Goal: Task Accomplishment & Management: Use online tool/utility

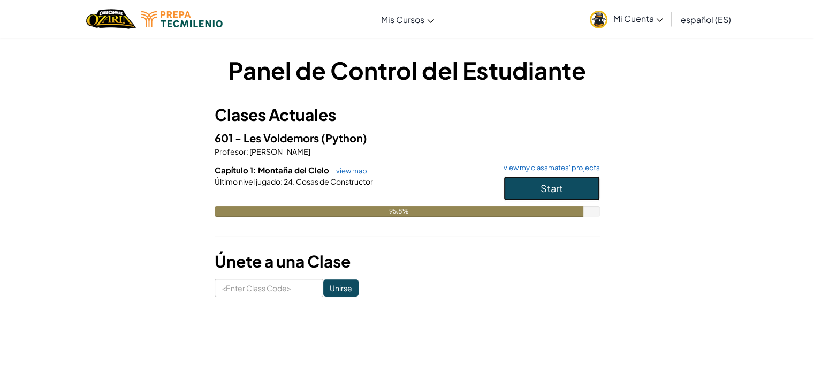
click at [561, 184] on span "Start" at bounding box center [552, 188] width 22 height 12
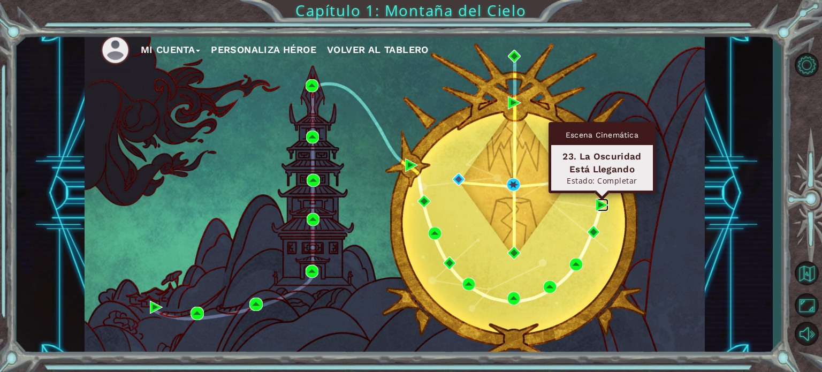
click at [600, 208] on img at bounding box center [602, 205] width 13 height 13
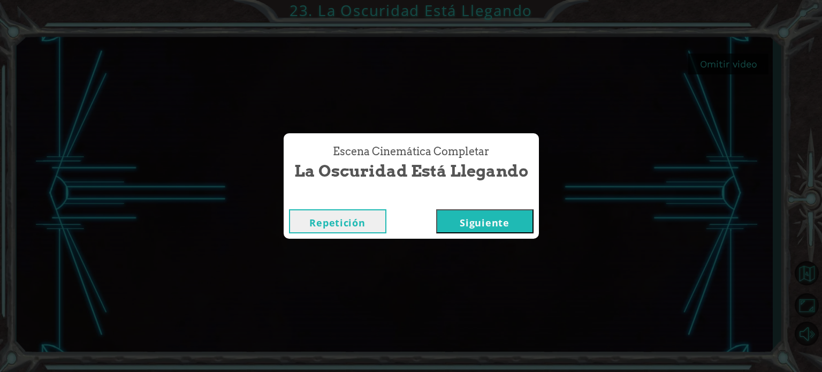
click at [499, 218] on button "Siguiente" at bounding box center [484, 221] width 97 height 24
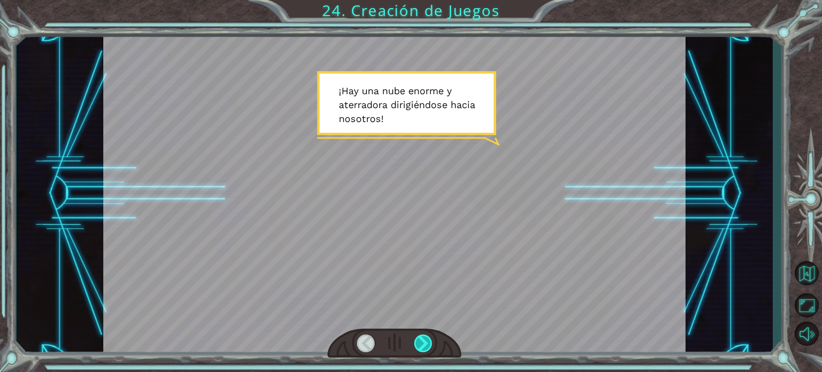
click at [424, 343] on div at bounding box center [423, 344] width 18 height 18
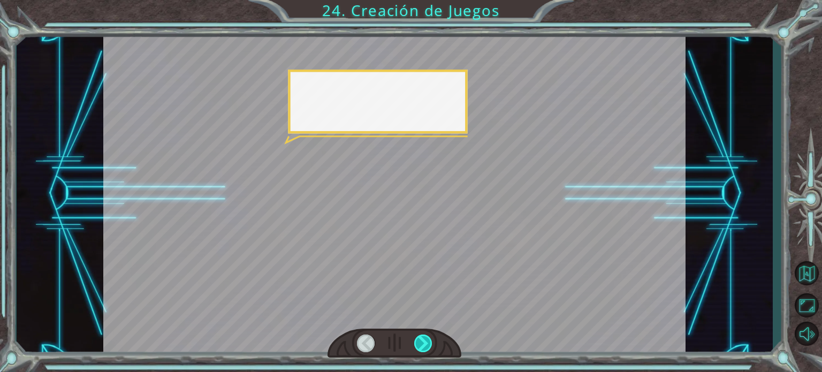
click at [424, 343] on div at bounding box center [423, 344] width 18 height 18
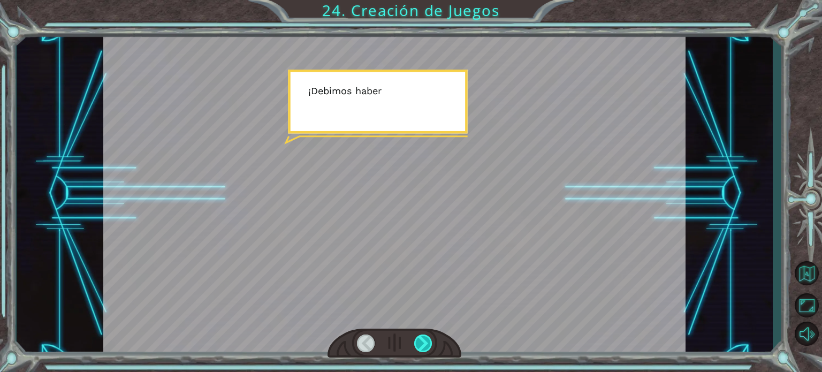
click at [424, 343] on div at bounding box center [423, 344] width 18 height 18
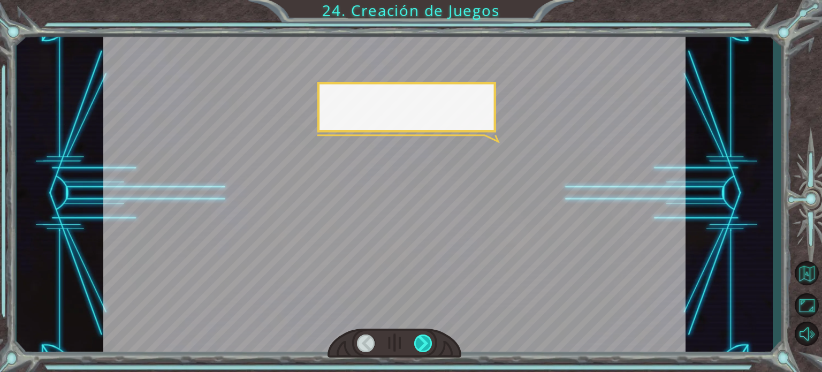
click at [424, 343] on div at bounding box center [423, 344] width 18 height 18
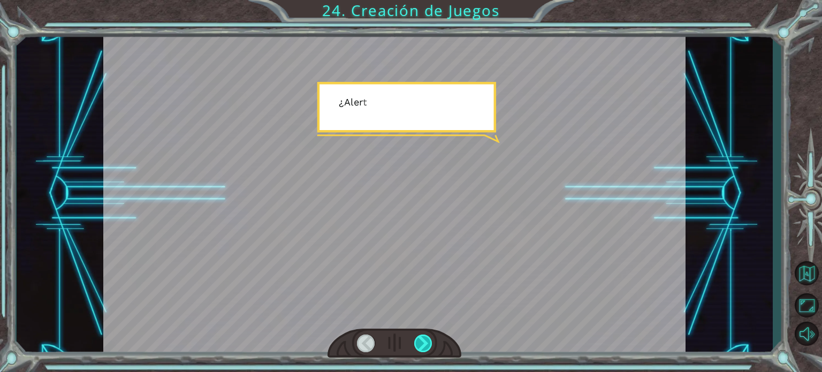
click at [424, 343] on div at bounding box center [423, 344] width 18 height 18
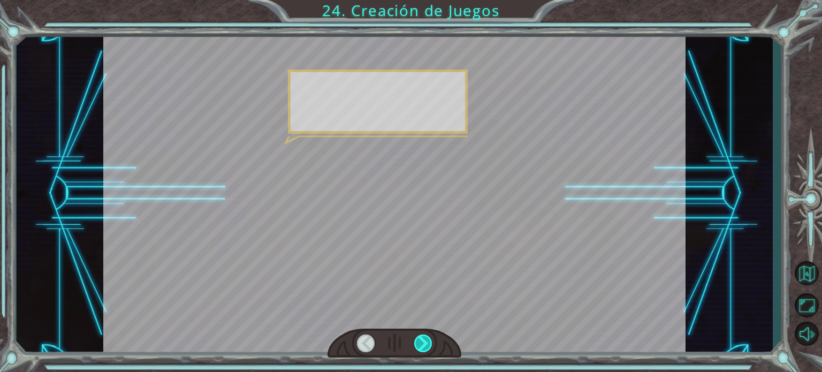
click at [424, 343] on div at bounding box center [423, 344] width 18 height 18
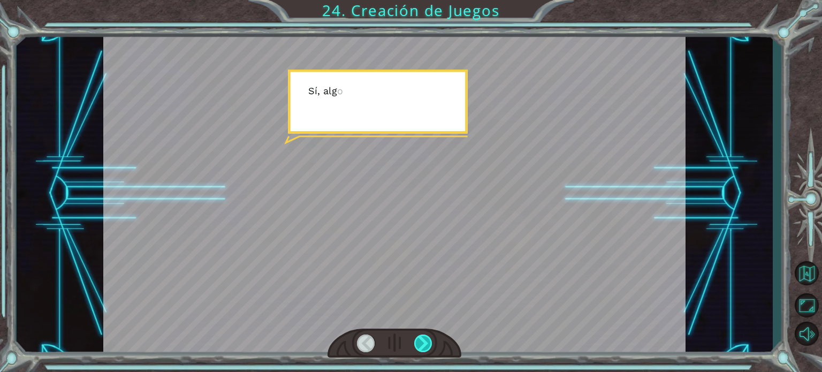
click at [424, 343] on div at bounding box center [423, 344] width 18 height 18
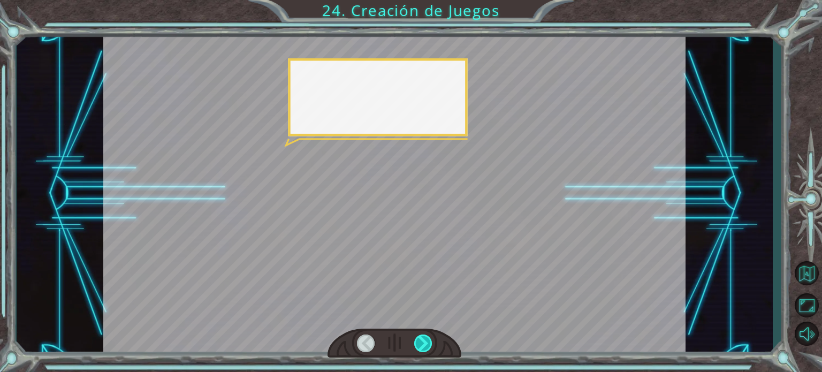
click at [424, 343] on div at bounding box center [423, 344] width 18 height 18
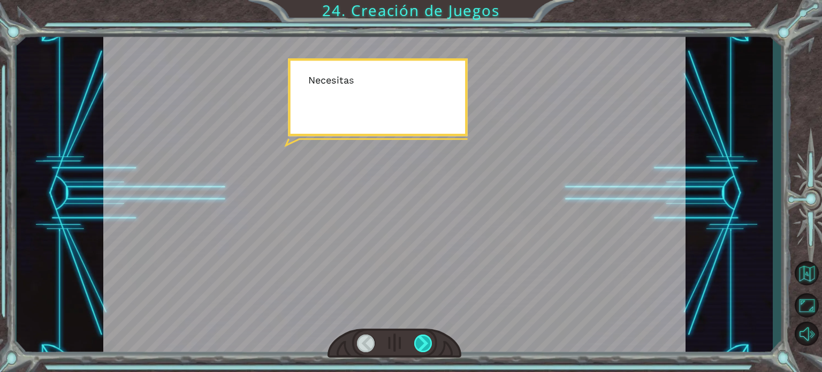
click at [424, 343] on div at bounding box center [423, 344] width 18 height 18
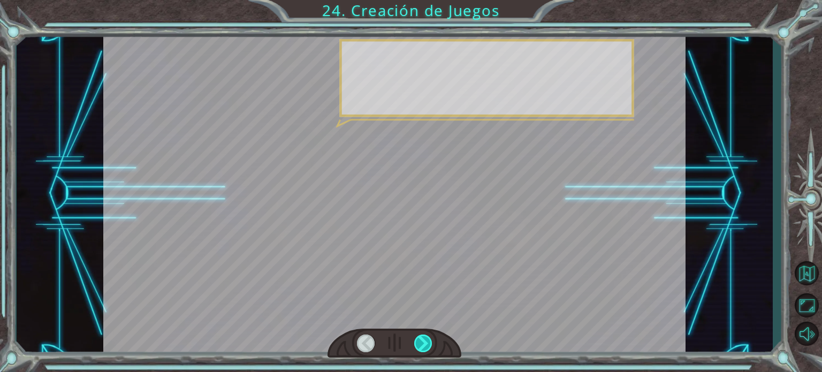
click at [424, 343] on div at bounding box center [423, 344] width 18 height 18
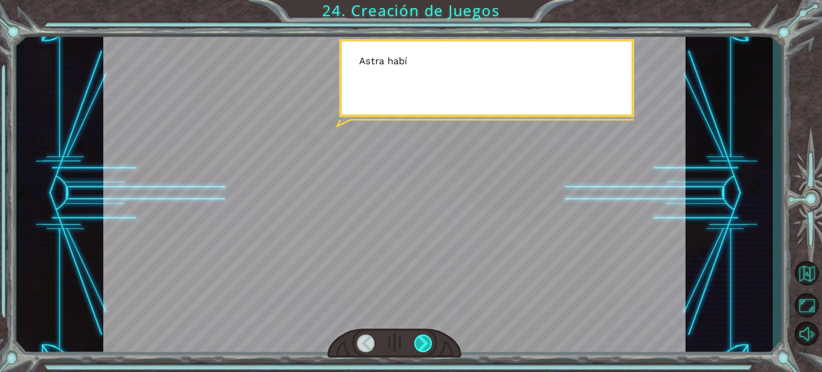
click at [424, 343] on div at bounding box center [423, 344] width 18 height 18
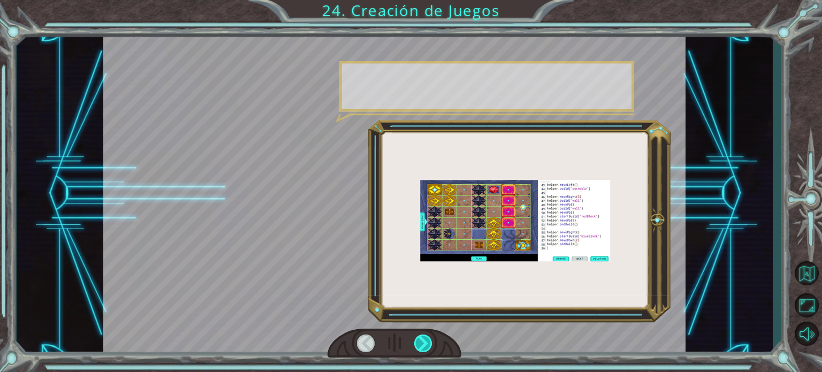
click at [424, 343] on div at bounding box center [423, 344] width 18 height 18
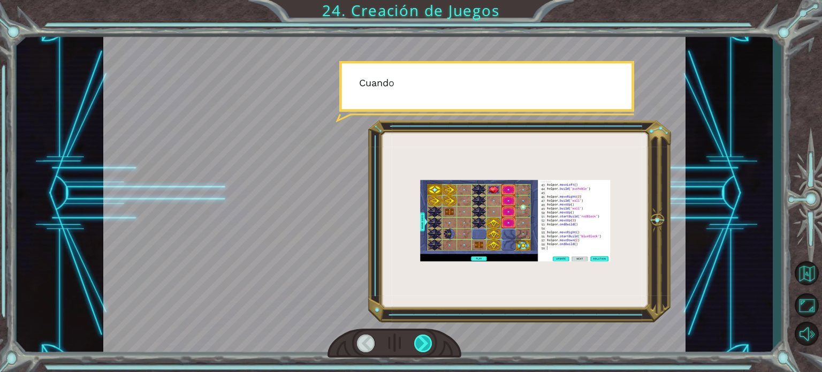
click at [424, 343] on div at bounding box center [423, 344] width 18 height 18
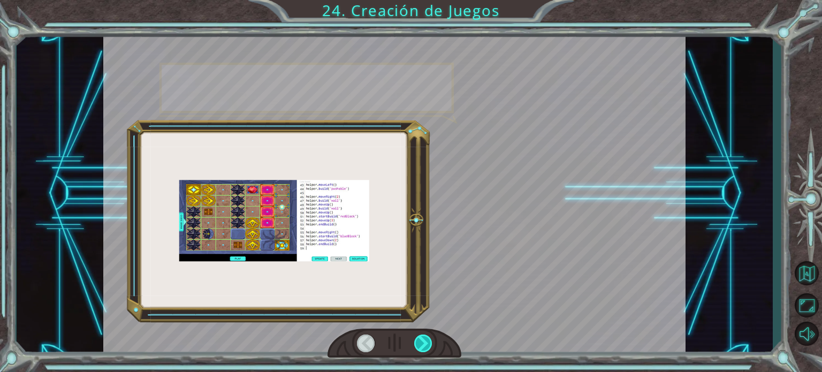
click at [424, 343] on div at bounding box center [423, 344] width 18 height 18
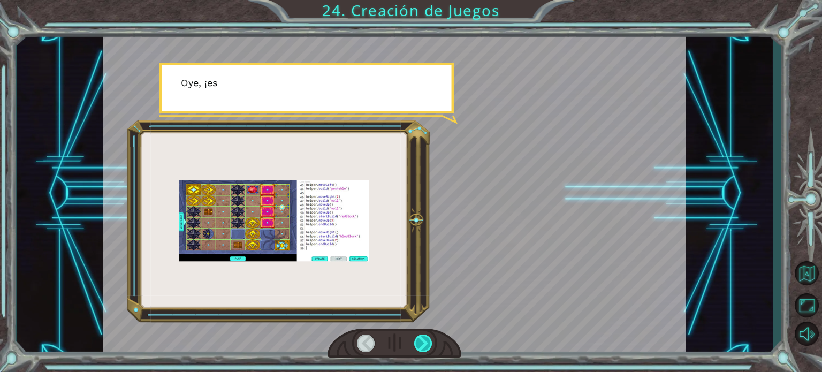
click at [424, 343] on div at bounding box center [423, 344] width 18 height 18
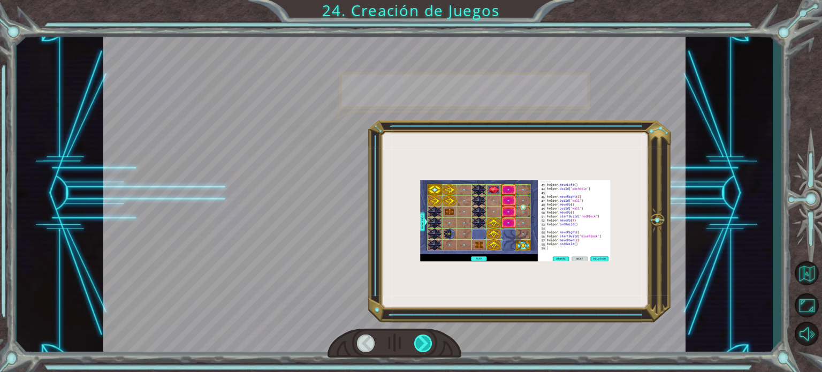
click at [424, 343] on div at bounding box center [423, 344] width 18 height 18
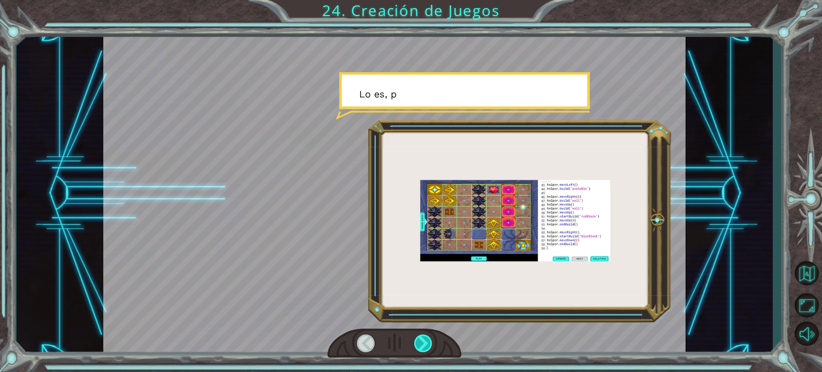
click at [424, 343] on div at bounding box center [423, 344] width 18 height 18
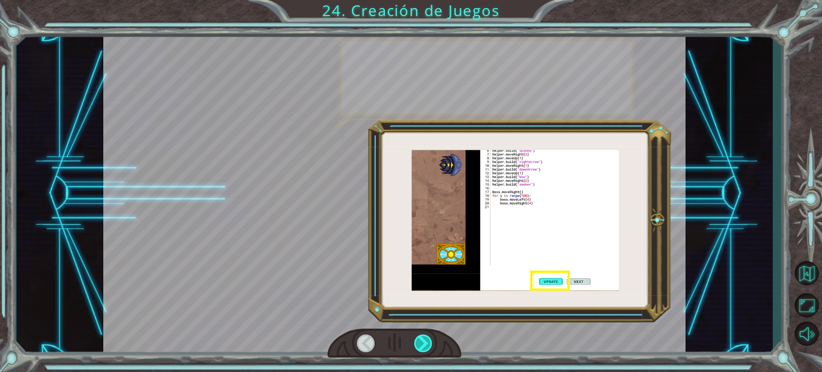
click at [424, 343] on div at bounding box center [423, 344] width 18 height 18
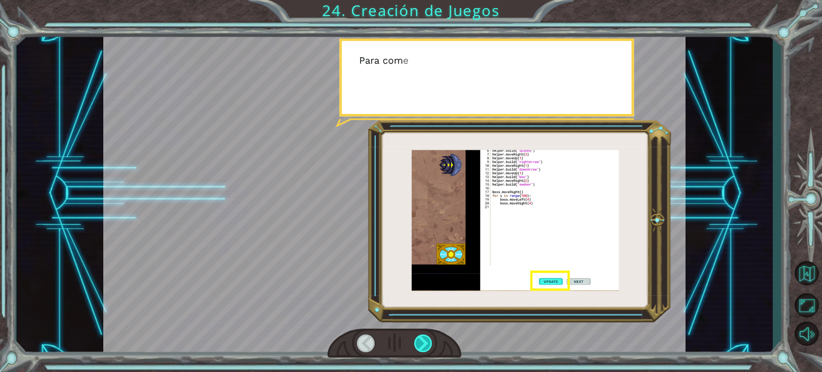
click at [424, 343] on div at bounding box center [423, 344] width 18 height 18
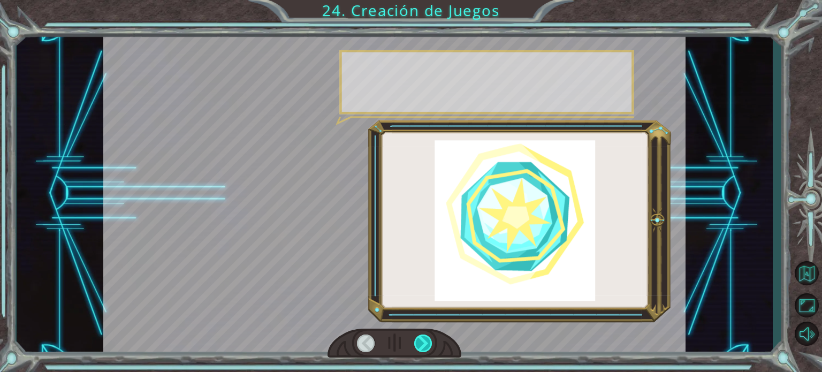
click at [424, 343] on div at bounding box center [423, 344] width 18 height 18
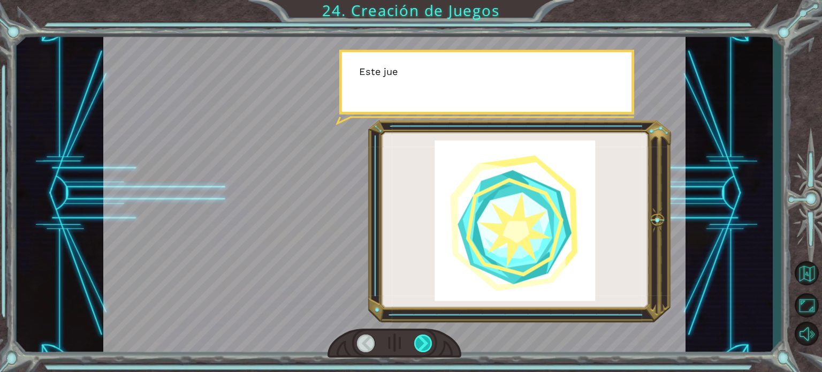
click at [424, 343] on div at bounding box center [423, 344] width 18 height 18
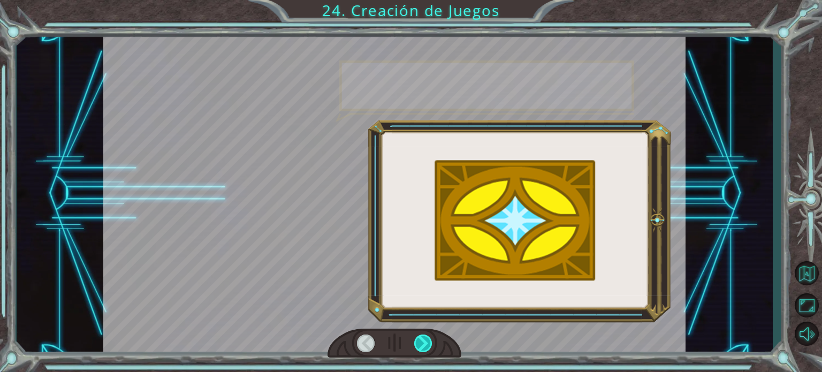
click at [424, 343] on div at bounding box center [423, 344] width 18 height 18
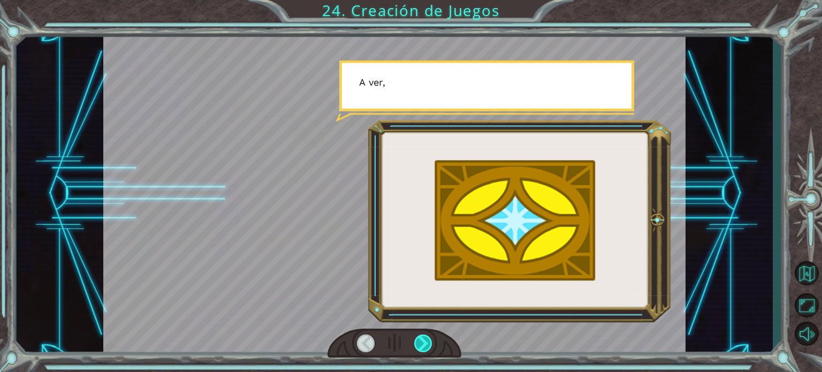
click at [424, 343] on div at bounding box center [423, 344] width 18 height 18
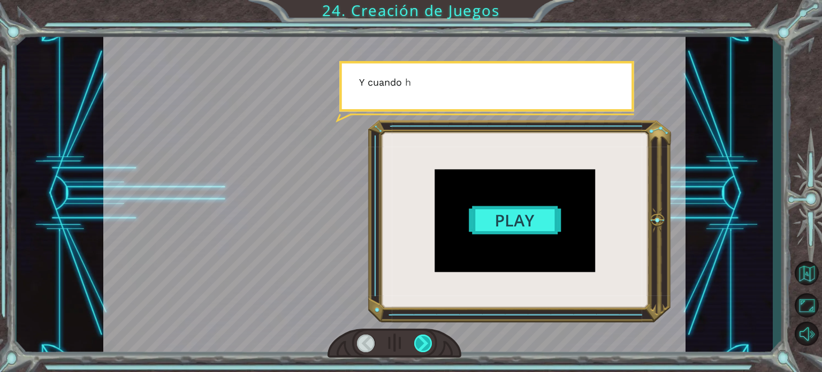
click at [424, 343] on div at bounding box center [423, 344] width 18 height 18
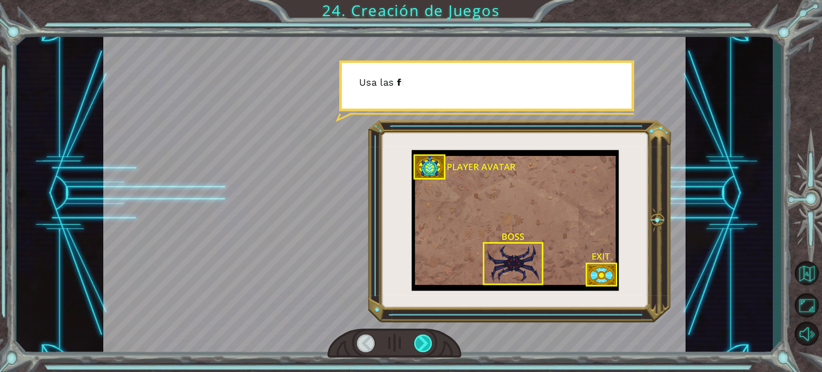
click at [424, 343] on div at bounding box center [423, 344] width 18 height 18
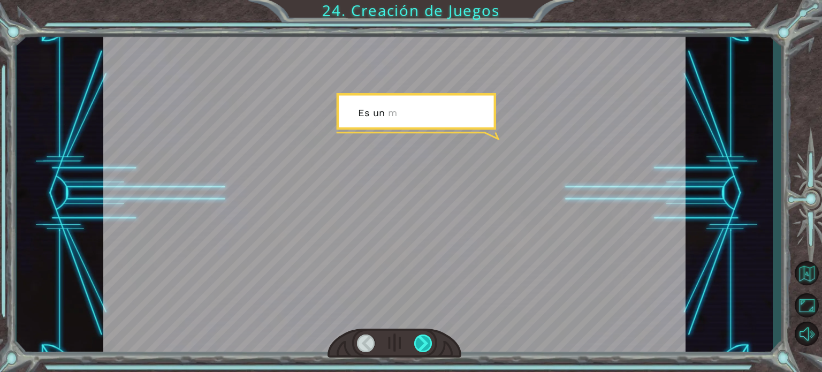
click at [424, 343] on div at bounding box center [423, 344] width 18 height 18
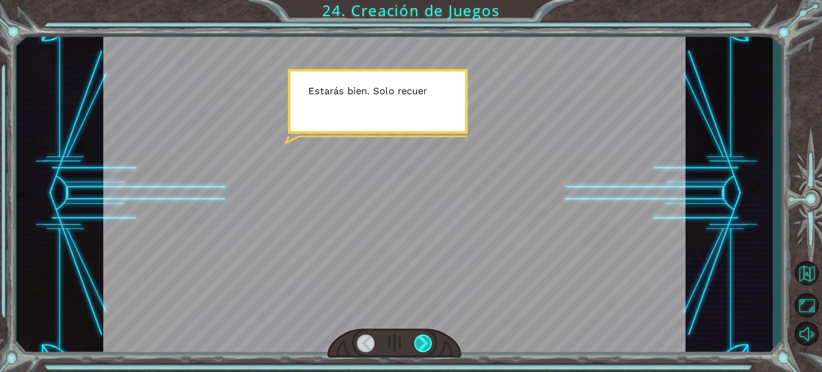
click at [424, 343] on div at bounding box center [423, 344] width 18 height 18
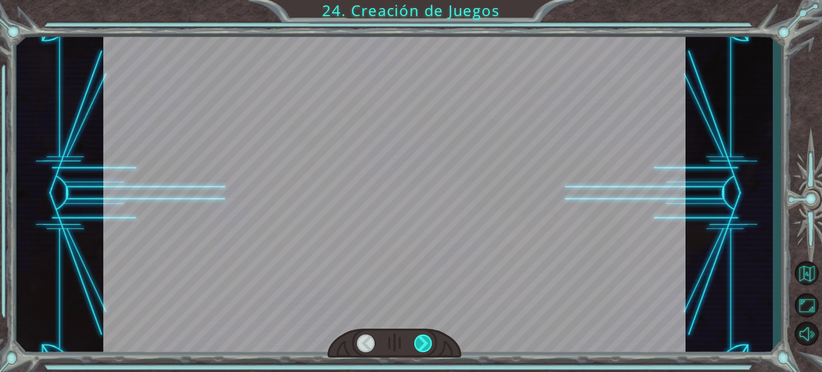
click at [424, 343] on div at bounding box center [423, 344] width 18 height 18
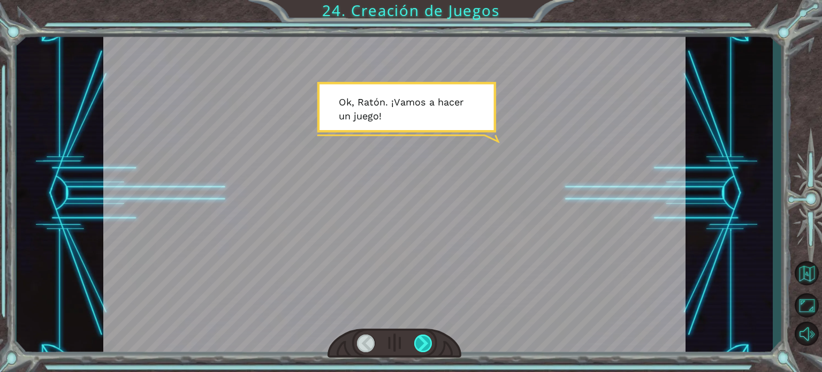
click at [423, 343] on div at bounding box center [423, 344] width 18 height 18
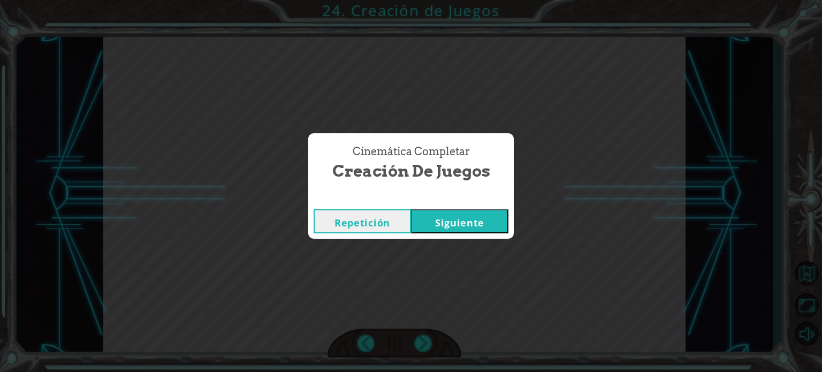
click at [472, 217] on button "Siguiente" at bounding box center [459, 221] width 97 height 24
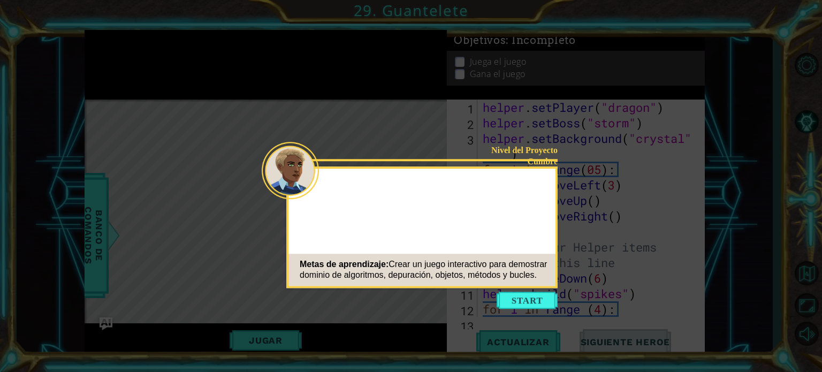
click at [540, 297] on button "Start" at bounding box center [527, 300] width 61 height 17
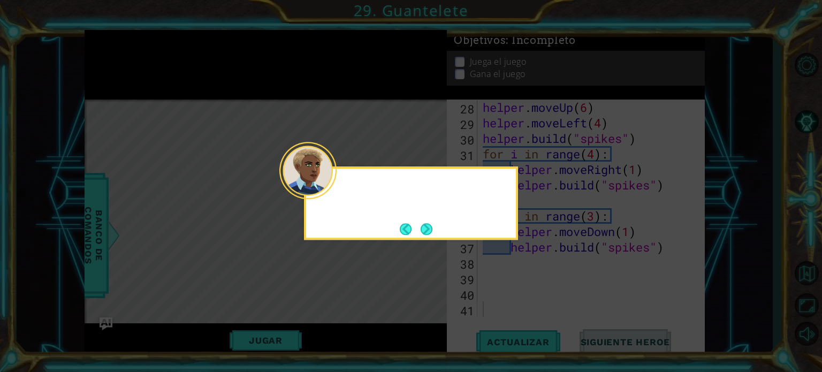
scroll to position [465, 0]
click at [428, 224] on button "Next" at bounding box center [427, 229] width 19 height 19
click at [428, 232] on button "Next" at bounding box center [427, 230] width 20 height 20
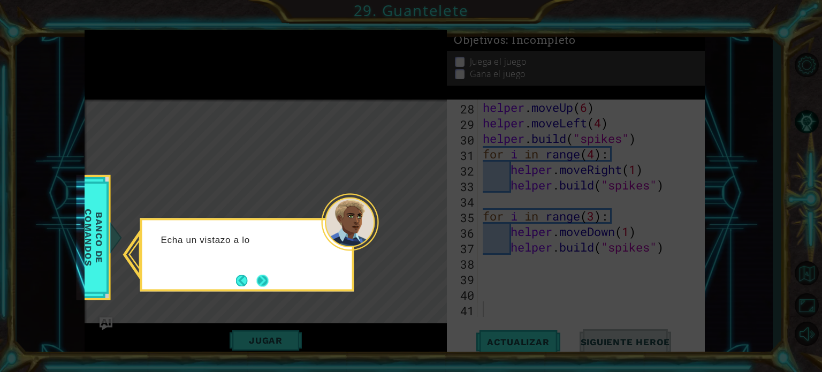
click at [257, 274] on button "Next" at bounding box center [262, 280] width 13 height 13
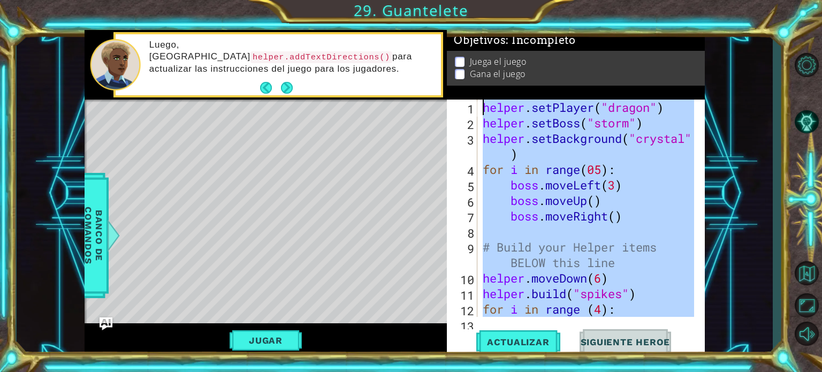
scroll to position [0, 0]
drag, startPoint x: 520, startPoint y: 293, endPoint x: 436, endPoint y: 35, distance: 271.9
click at [436, 35] on div "1 ההההההההההההההההההההההההההההההההההההההההההההההההההההההההההההההההההההההההההההה…" at bounding box center [395, 194] width 621 height 328
click at [288, 344] on button "Jugar" at bounding box center [266, 340] width 72 height 20
type textarea "helper.setPlayer("dragon")"
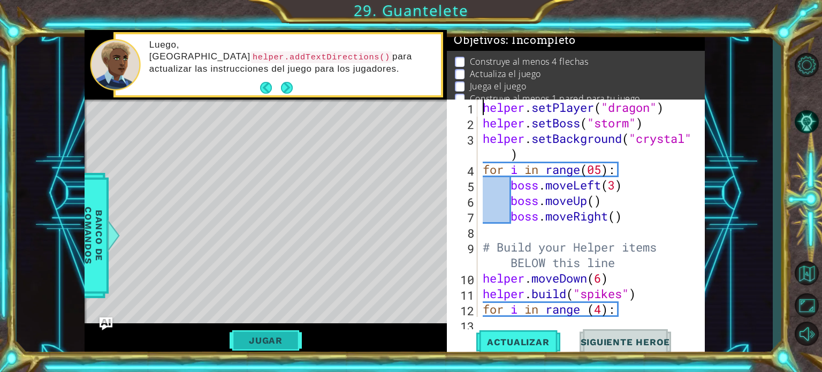
click at [292, 341] on button "Jugar" at bounding box center [266, 340] width 72 height 20
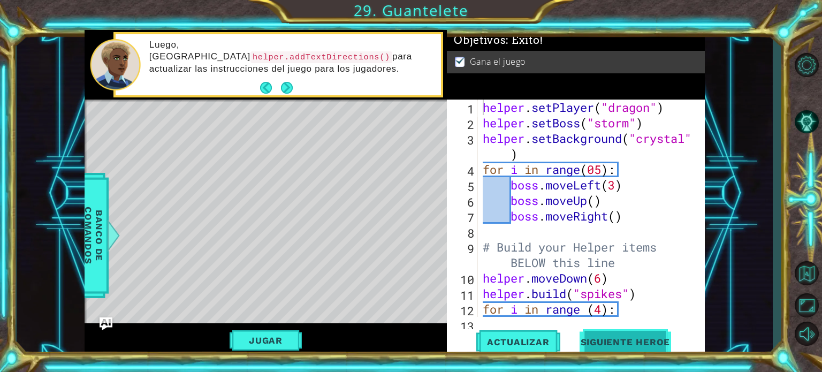
click at [594, 346] on button "Siguiente Heroe" at bounding box center [625, 343] width 111 height 26
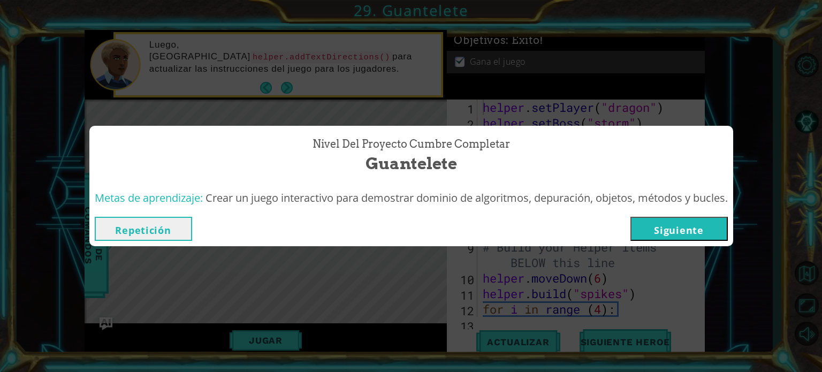
click at [703, 230] on button "Siguiente" at bounding box center [679, 229] width 97 height 24
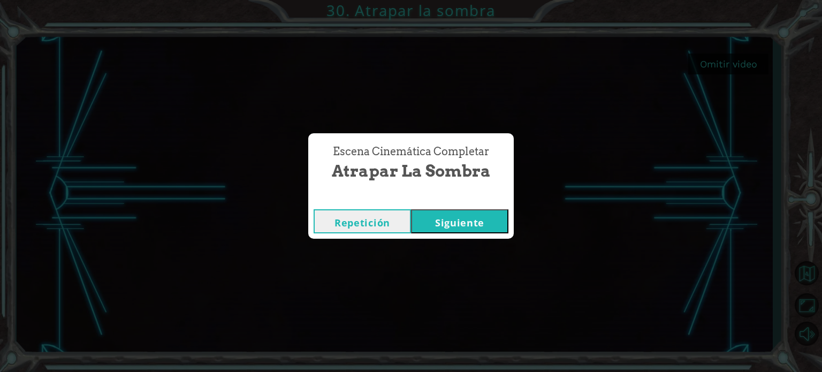
click at [461, 218] on button "Siguiente" at bounding box center [459, 221] width 97 height 24
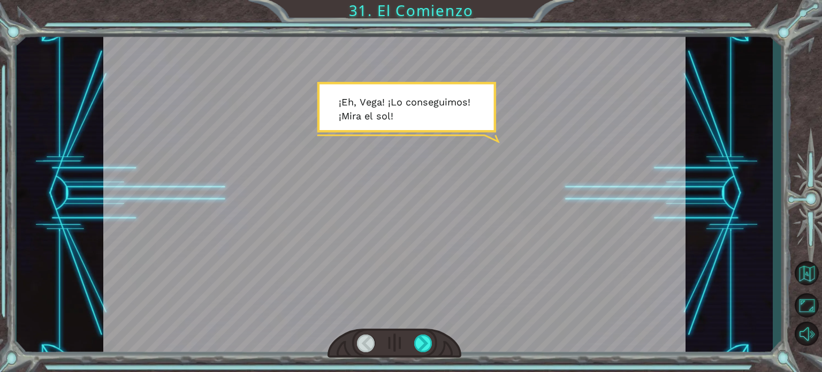
click at [528, 214] on div at bounding box center [394, 194] width 583 height 328
click at [426, 331] on div at bounding box center [395, 343] width 134 height 29
click at [426, 333] on div at bounding box center [395, 343] width 134 height 29
click at [426, 342] on div at bounding box center [423, 344] width 18 height 18
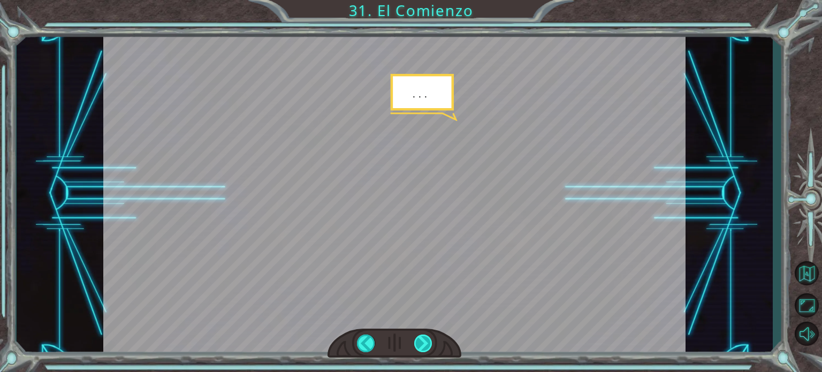
click at [426, 342] on div at bounding box center [423, 344] width 18 height 18
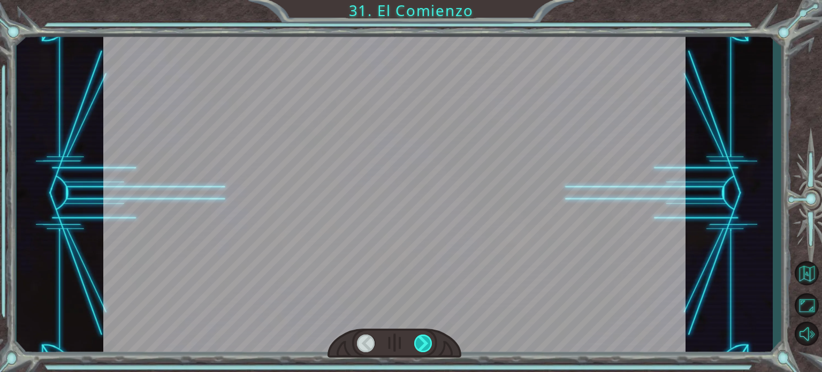
click at [426, 342] on div at bounding box center [423, 344] width 18 height 18
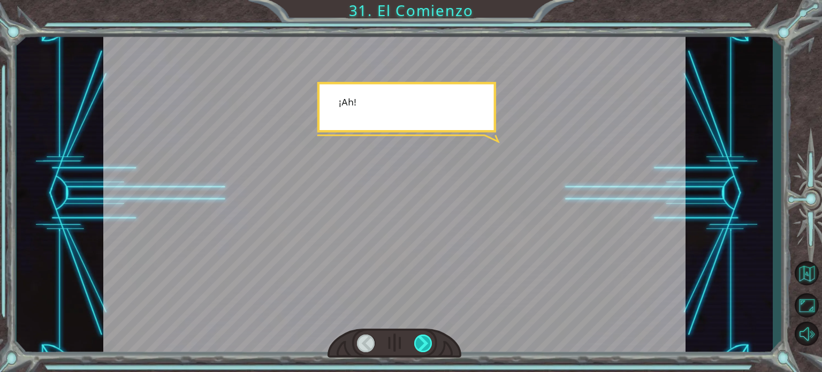
click at [426, 342] on div at bounding box center [423, 344] width 18 height 18
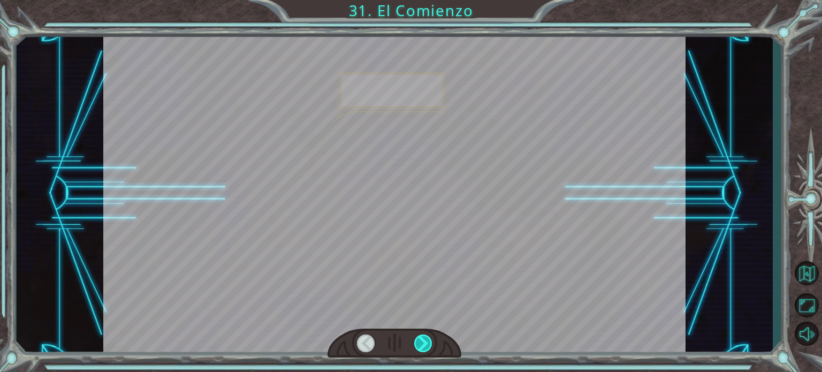
click at [426, 342] on div at bounding box center [423, 344] width 18 height 18
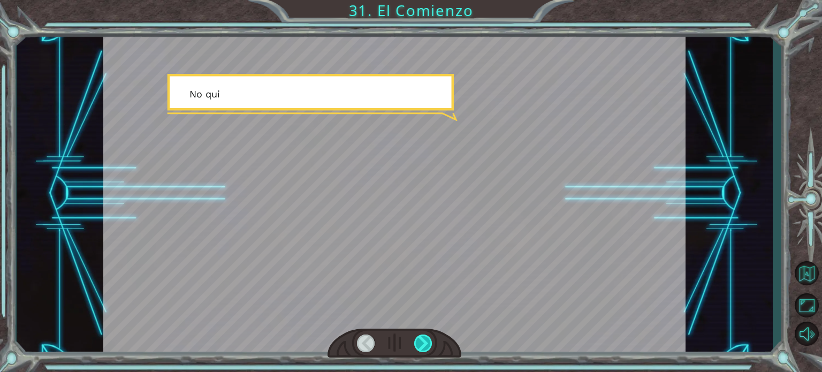
click at [426, 342] on div at bounding box center [423, 344] width 18 height 18
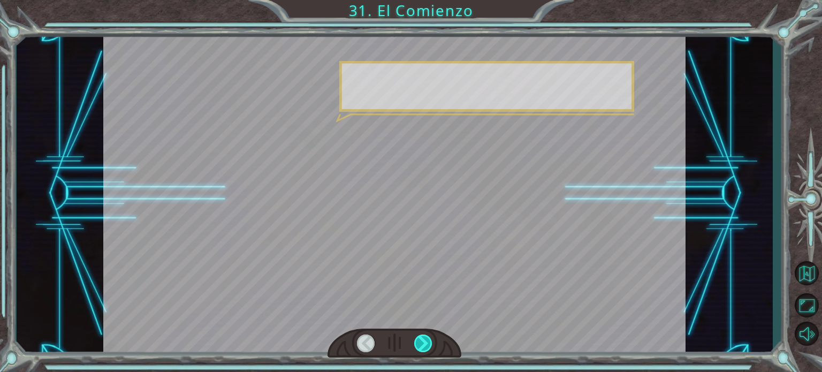
click at [426, 342] on div at bounding box center [423, 344] width 18 height 18
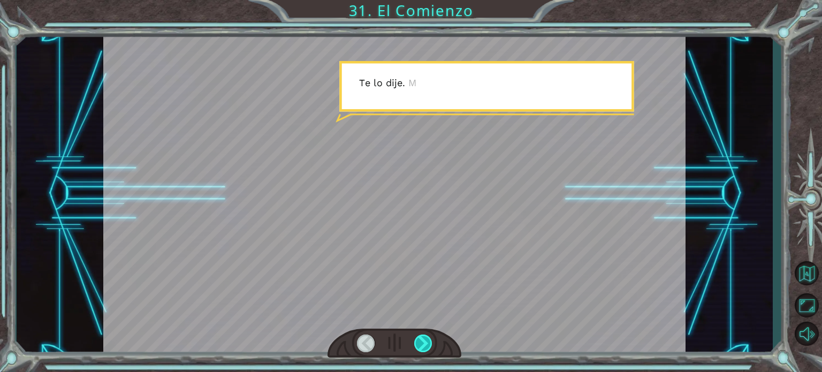
click at [426, 342] on div at bounding box center [423, 344] width 18 height 18
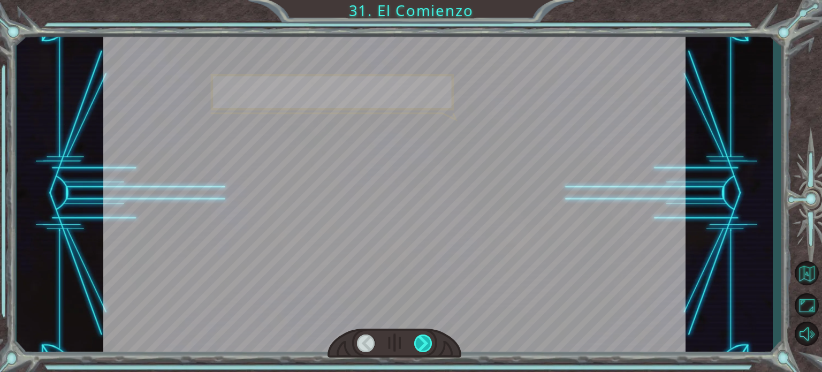
click at [426, 342] on div at bounding box center [423, 344] width 18 height 18
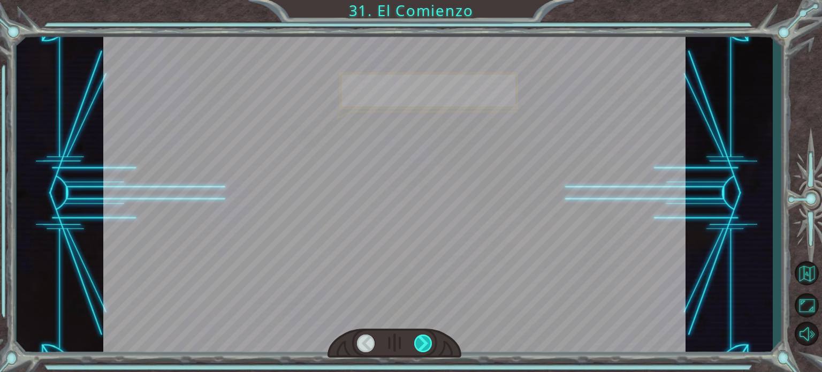
click at [426, 342] on div at bounding box center [423, 344] width 18 height 18
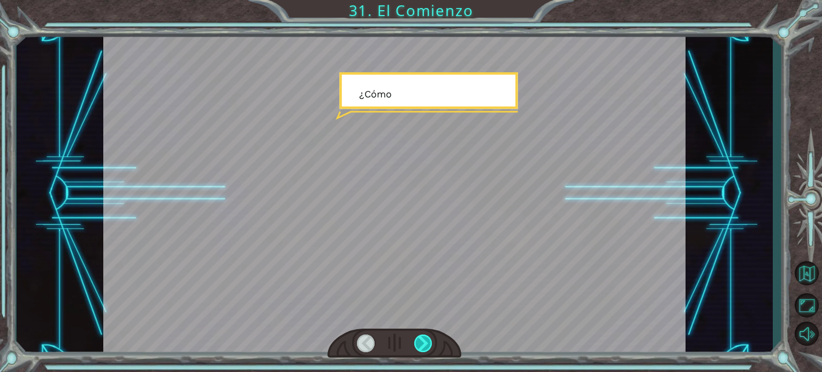
click at [426, 342] on div at bounding box center [423, 344] width 18 height 18
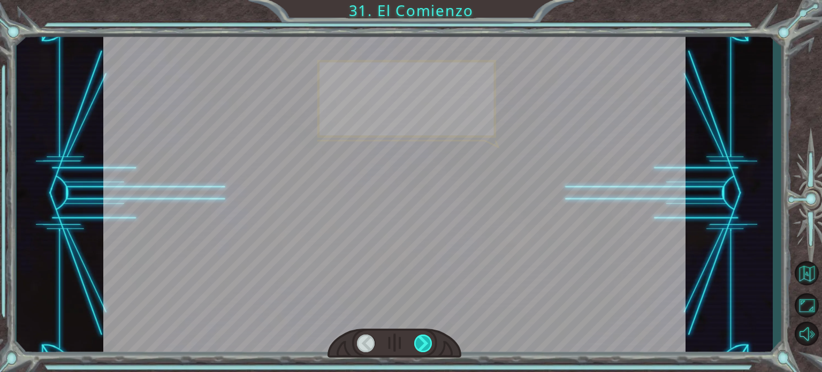
click at [426, 342] on div at bounding box center [423, 344] width 18 height 18
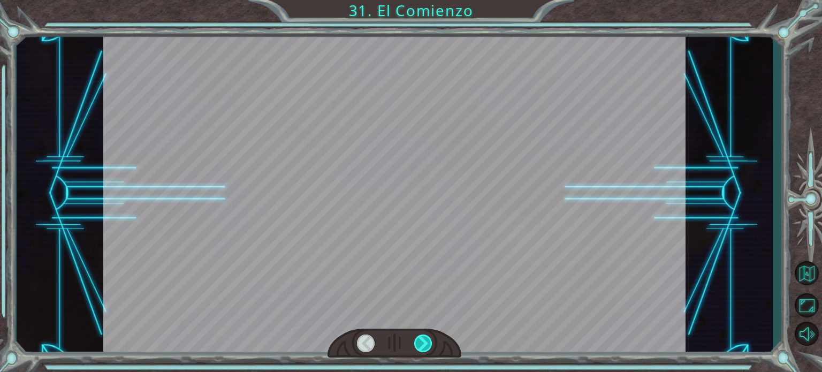
click at [426, 342] on div at bounding box center [423, 344] width 18 height 18
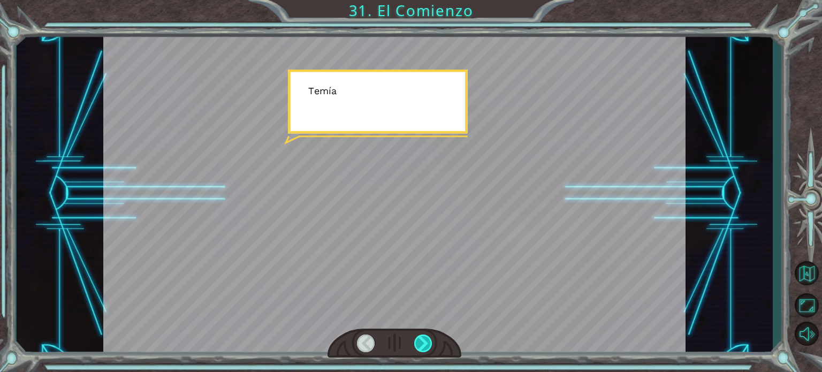
click at [426, 342] on div at bounding box center [423, 344] width 18 height 18
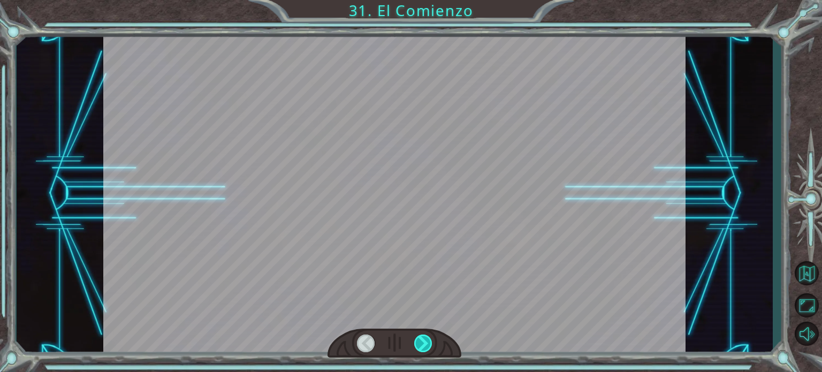
click at [426, 342] on div at bounding box center [423, 344] width 18 height 18
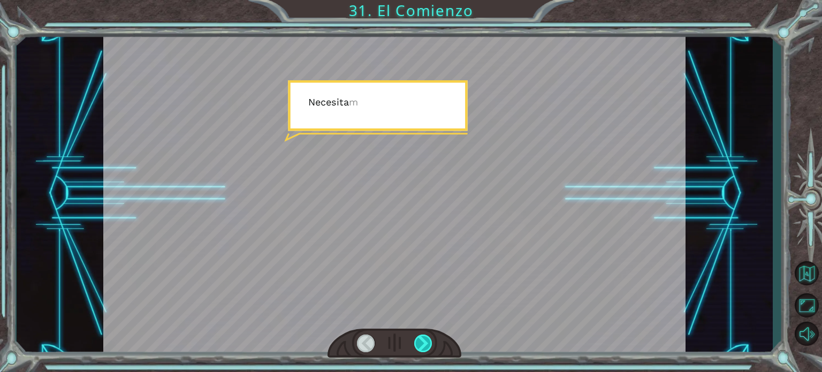
click at [426, 342] on div at bounding box center [423, 344] width 18 height 18
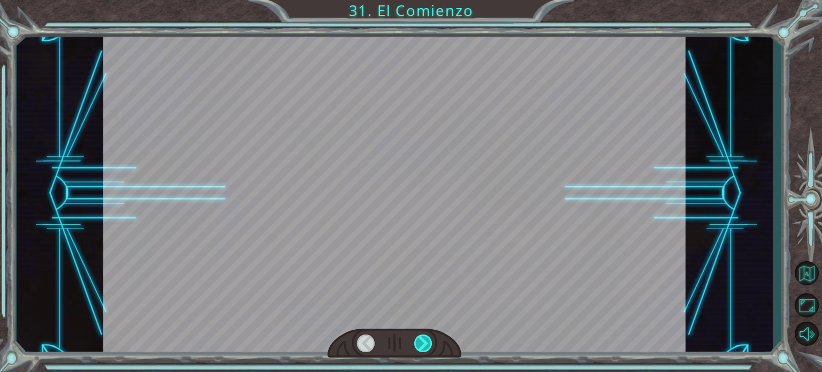
click at [426, 342] on div at bounding box center [423, 344] width 18 height 18
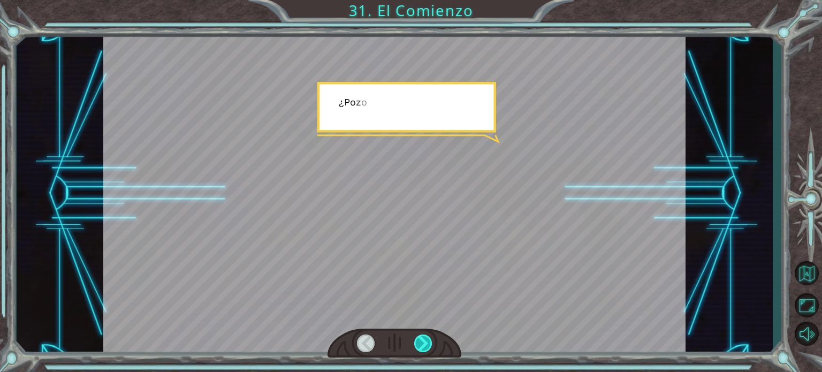
click at [426, 342] on div at bounding box center [423, 344] width 18 height 18
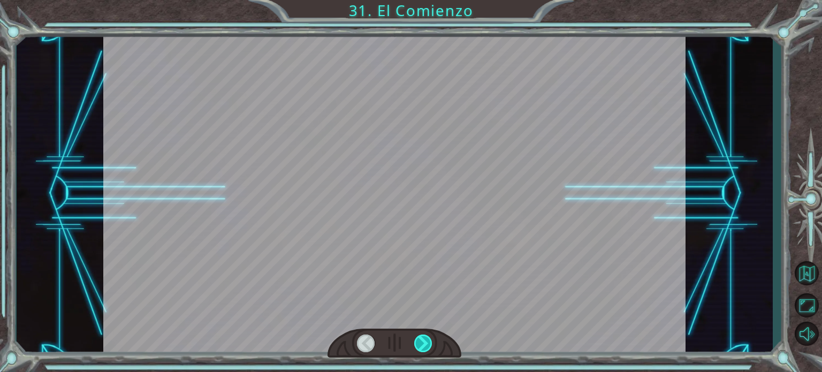
click at [426, 342] on div at bounding box center [423, 344] width 18 height 18
click at [428, 335] on div at bounding box center [423, 344] width 18 height 18
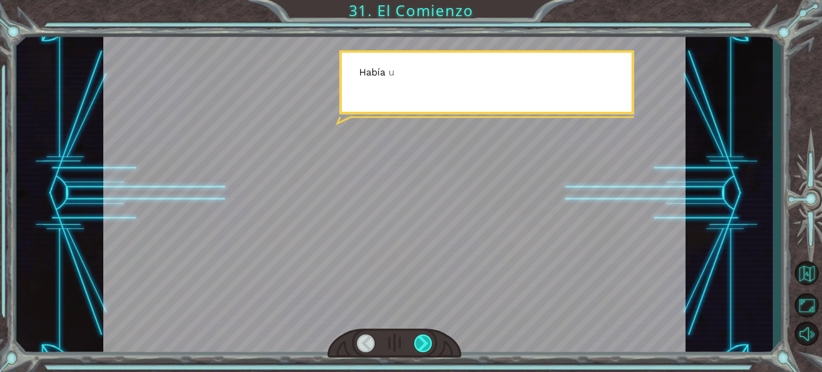
click at [428, 335] on div at bounding box center [423, 344] width 18 height 18
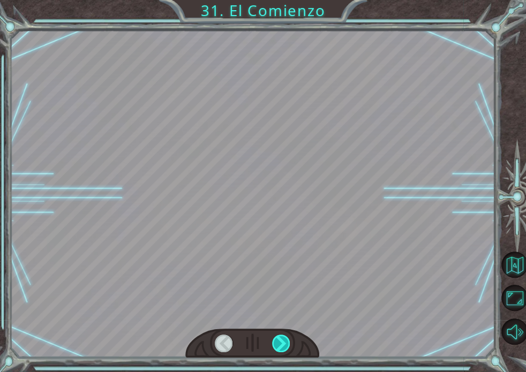
click at [428, 335] on div at bounding box center [252, 194] width 583 height 328
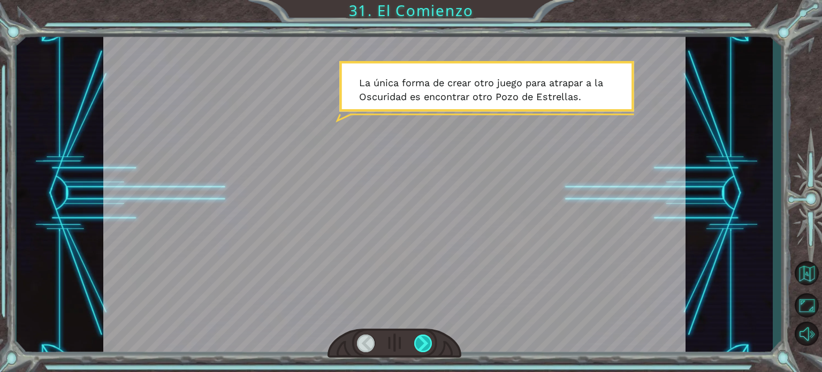
click at [432, 340] on div at bounding box center [423, 344] width 18 height 18
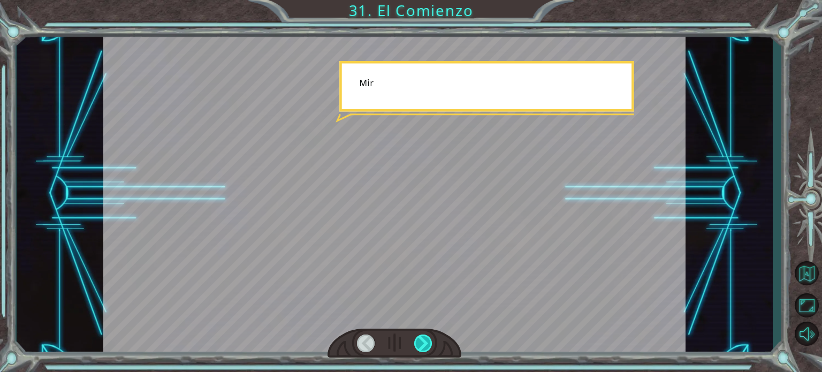
click at [432, 340] on div at bounding box center [423, 344] width 18 height 18
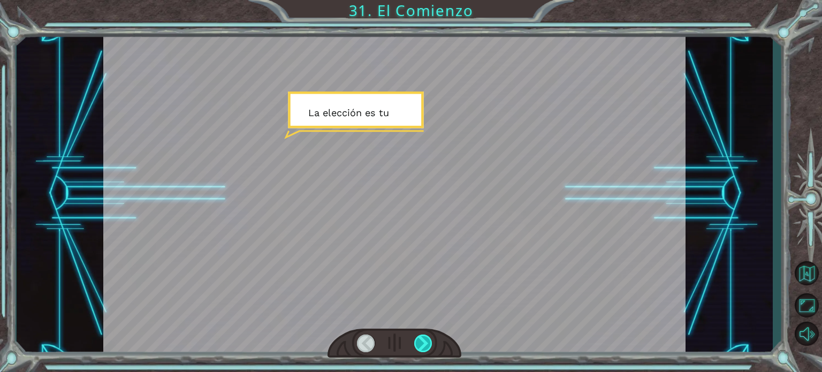
click at [426, 341] on div at bounding box center [423, 344] width 18 height 18
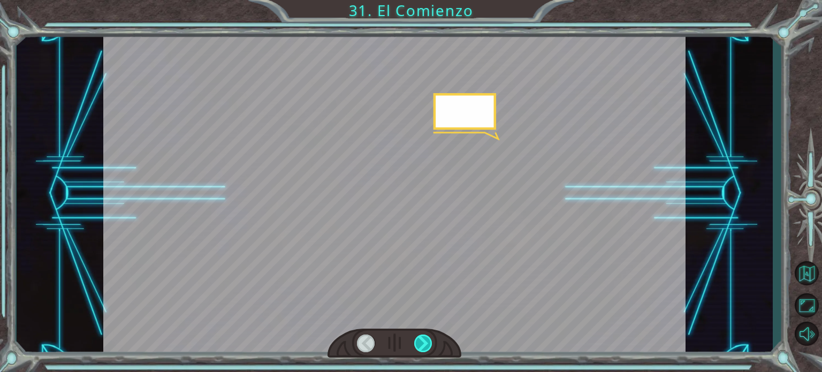
click at [426, 341] on div at bounding box center [423, 344] width 18 height 18
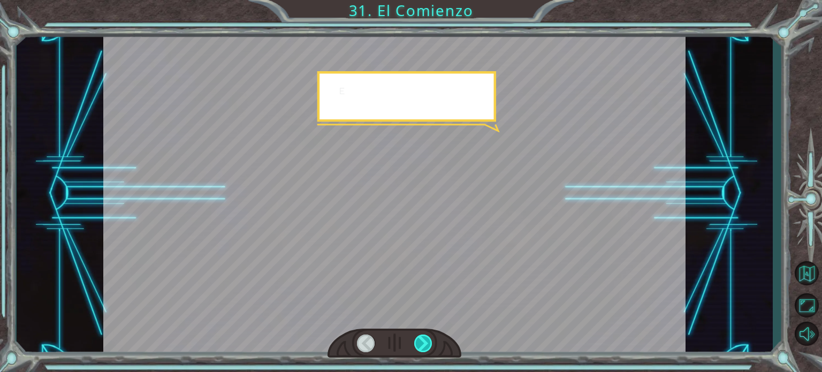
click at [426, 341] on div at bounding box center [423, 344] width 18 height 18
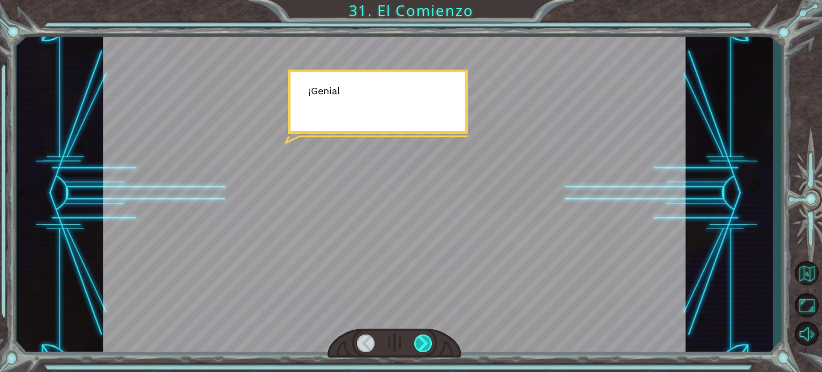
click at [426, 341] on div at bounding box center [423, 344] width 18 height 18
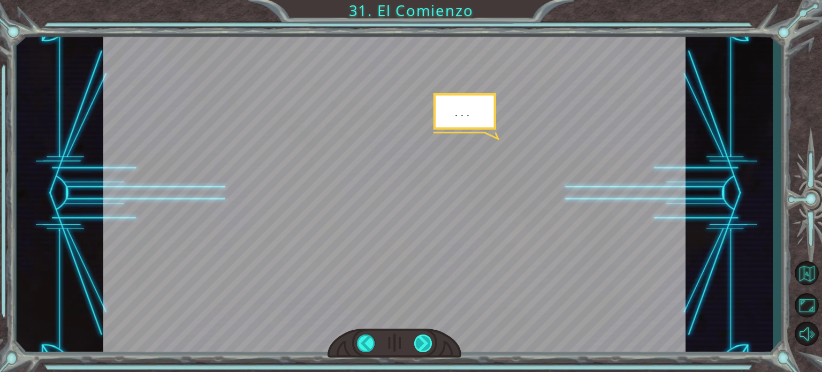
click at [426, 341] on div at bounding box center [423, 344] width 18 height 18
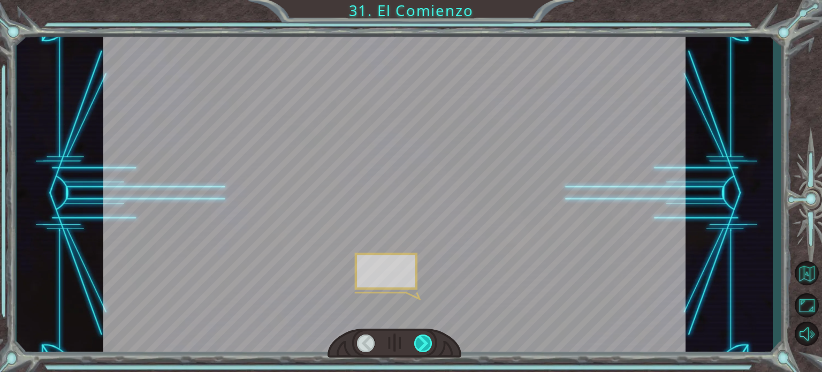
click at [426, 341] on div at bounding box center [423, 344] width 18 height 18
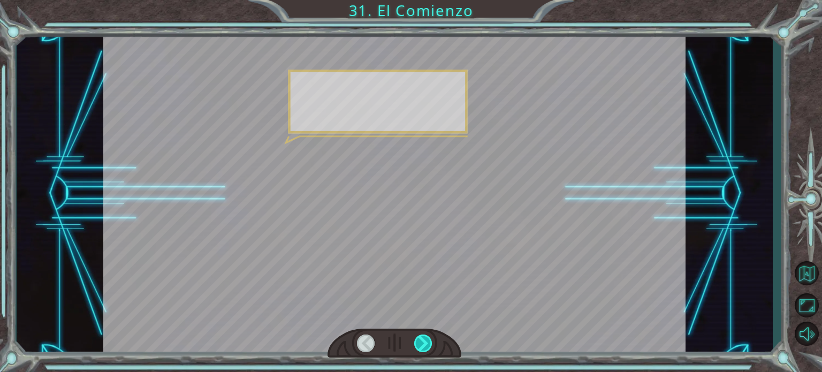
click at [426, 341] on div at bounding box center [423, 344] width 18 height 18
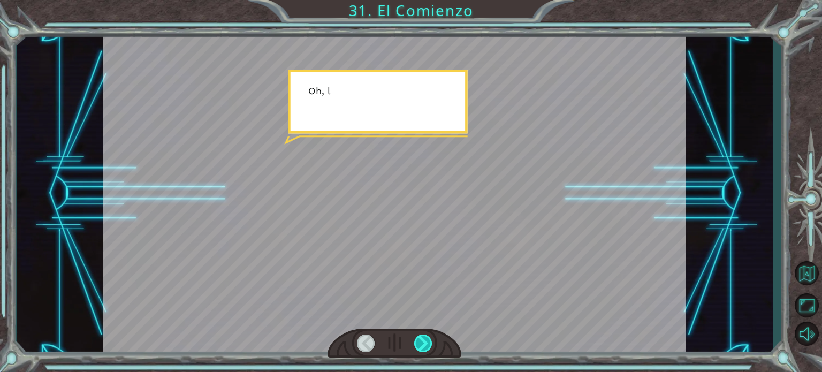
click at [426, 341] on div at bounding box center [423, 344] width 18 height 18
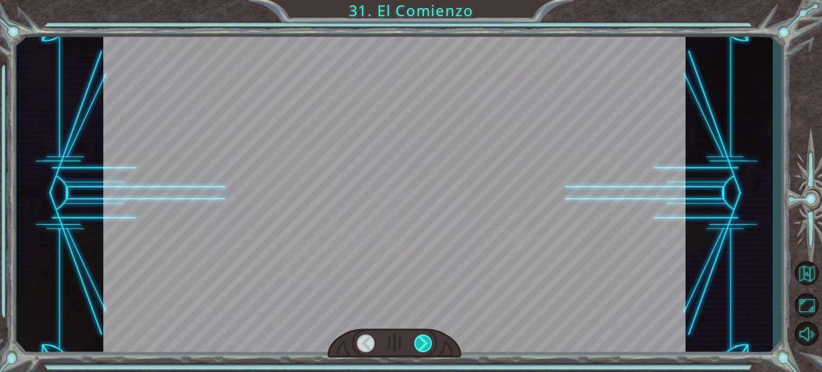
click at [426, 341] on div at bounding box center [423, 344] width 18 height 18
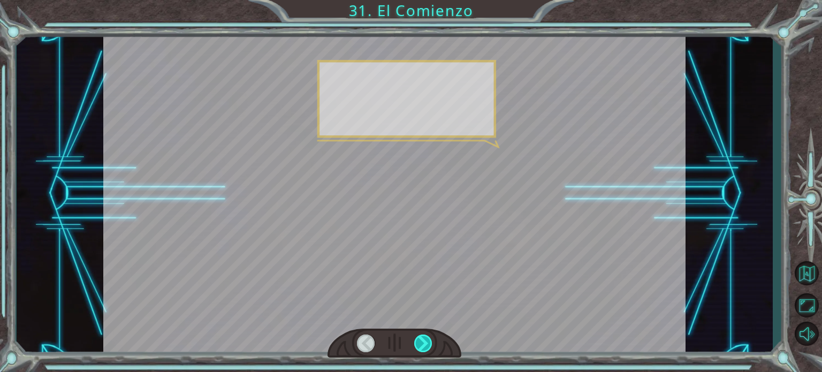
click at [426, 341] on div at bounding box center [423, 344] width 18 height 18
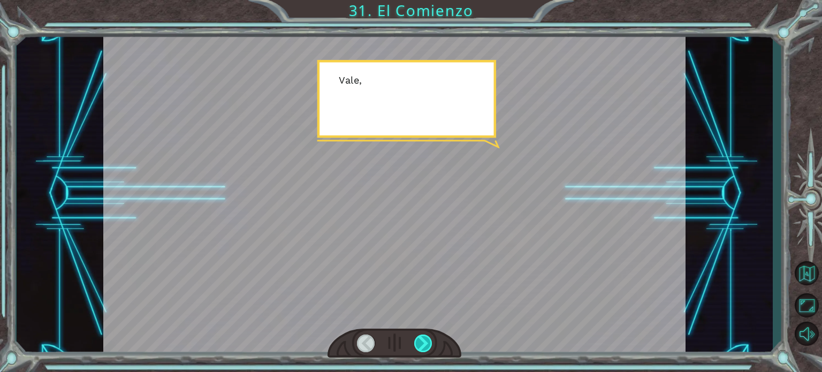
click at [426, 341] on div at bounding box center [423, 344] width 18 height 18
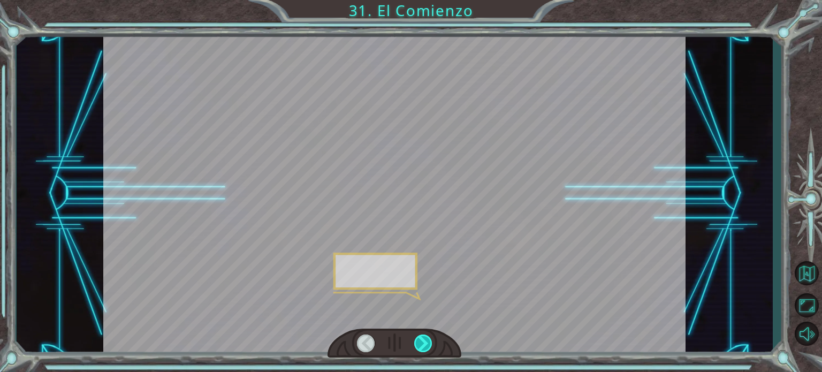
click at [426, 341] on div at bounding box center [423, 344] width 18 height 18
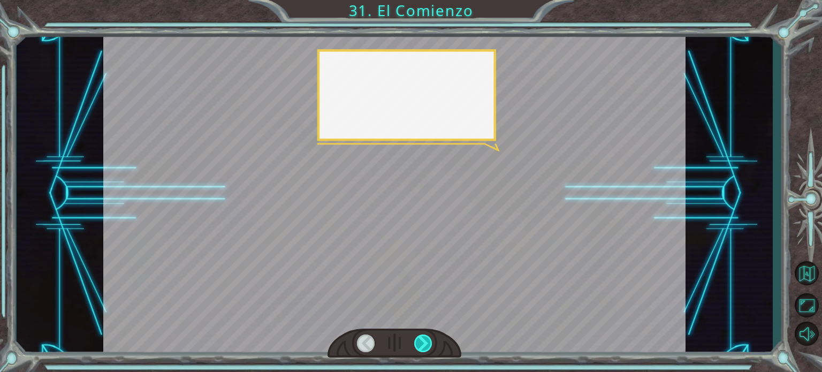
click at [426, 341] on div at bounding box center [423, 344] width 18 height 18
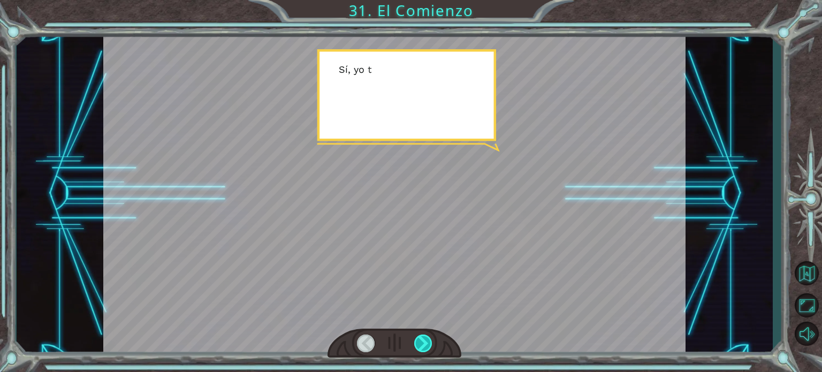
click at [426, 341] on div at bounding box center [423, 344] width 18 height 18
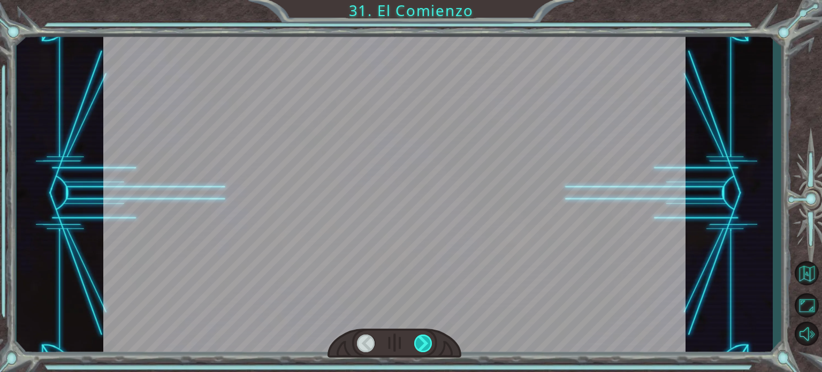
click at [426, 341] on div at bounding box center [423, 344] width 18 height 18
click at [426, 0] on div "Temporary Text ¡ E h , V e g a ! ¡ L o c o n s e g u i m o s ! ¡ M i r a e l s …" at bounding box center [411, 0] width 822 height 0
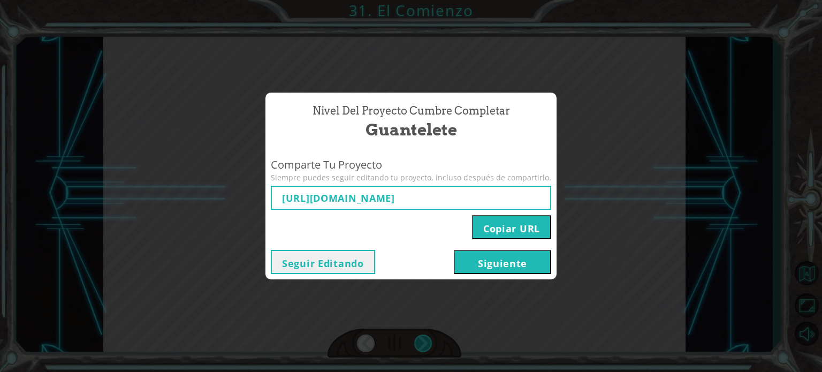
type input "[URL][DOMAIN_NAME]"
click at [343, 261] on button "Seguir Editando" at bounding box center [323, 262] width 104 height 24
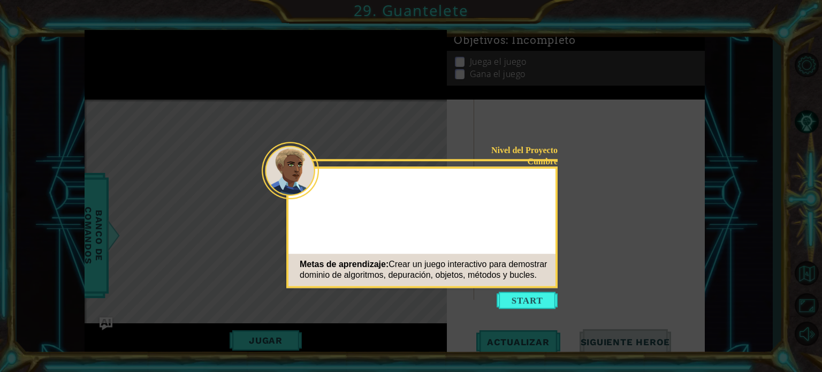
click at [515, 303] on button "Start" at bounding box center [527, 300] width 61 height 17
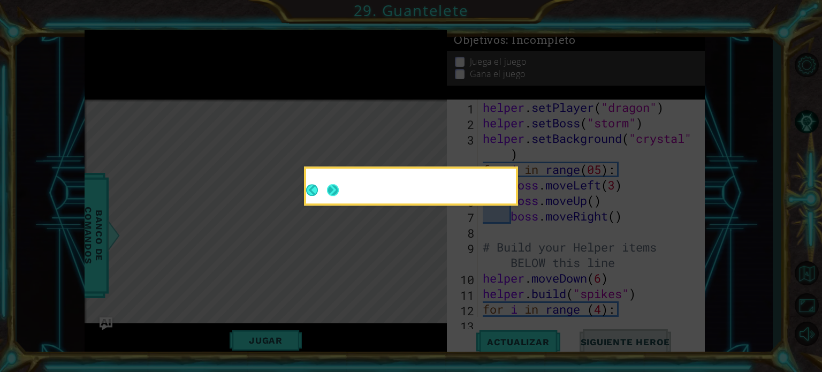
click at [341, 190] on button "Next" at bounding box center [333, 190] width 15 height 15
click at [336, 188] on button "Next" at bounding box center [333, 190] width 17 height 17
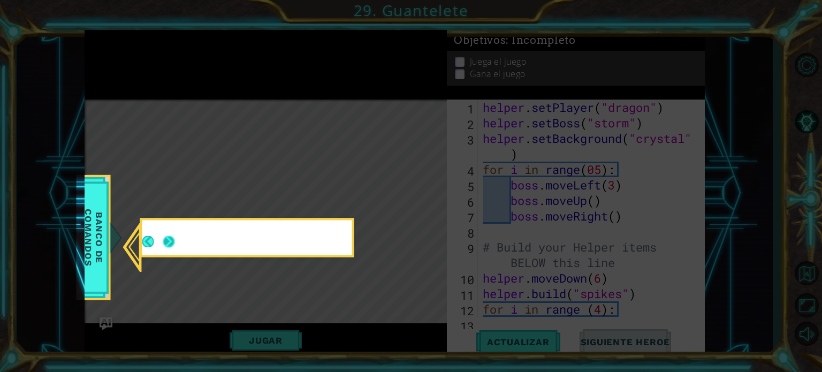
click at [169, 245] on button "Next" at bounding box center [169, 242] width 20 height 20
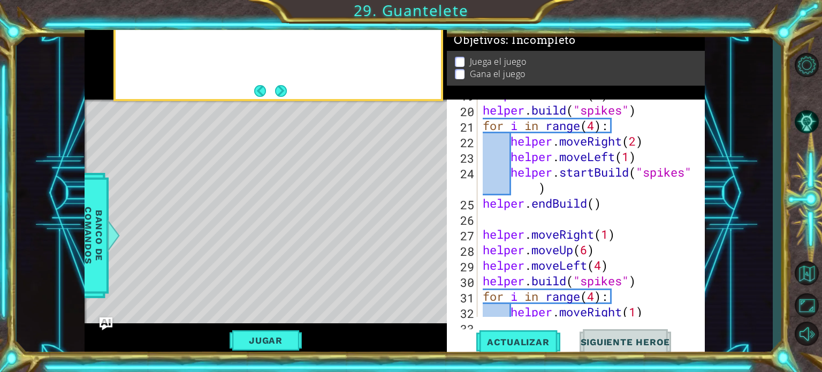
scroll to position [465, 0]
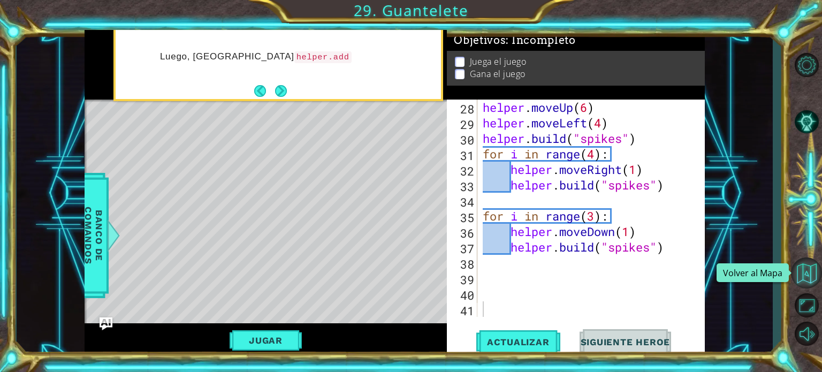
click at [807, 273] on button "Volver al Mapa" at bounding box center [806, 273] width 31 height 31
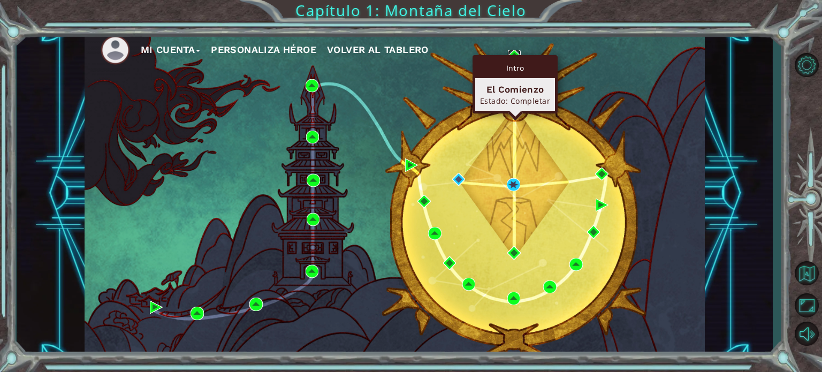
click at [512, 54] on img at bounding box center [514, 56] width 13 height 13
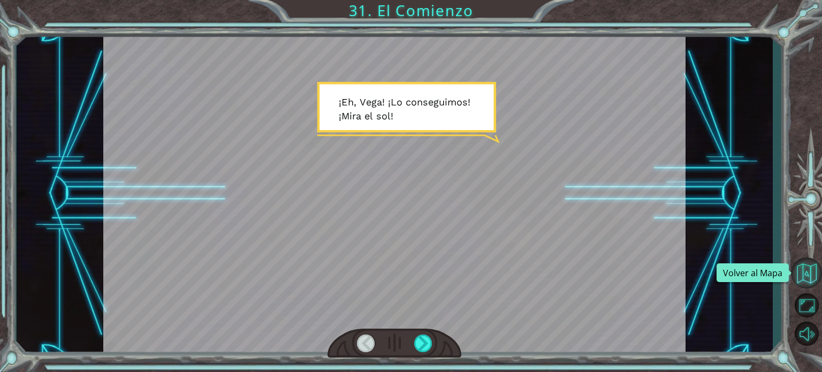
click at [805, 271] on button "Volver al Mapa" at bounding box center [806, 273] width 31 height 31
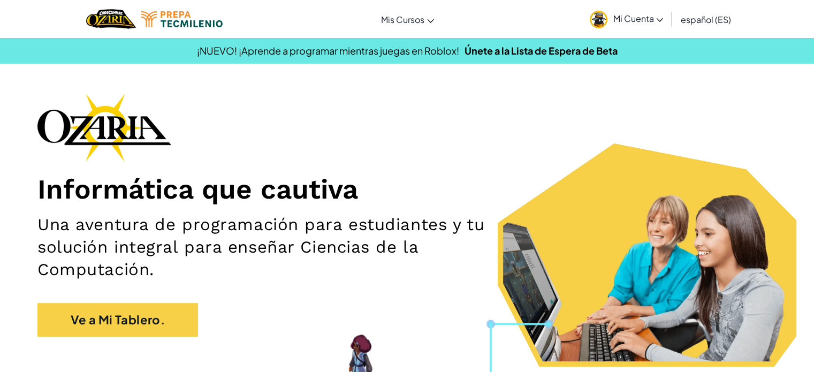
click at [500, 102] on div "Informática que cautiva Una aventura de programación para estudiantes y tu solu…" at bounding box center [406, 220] width 739 height 254
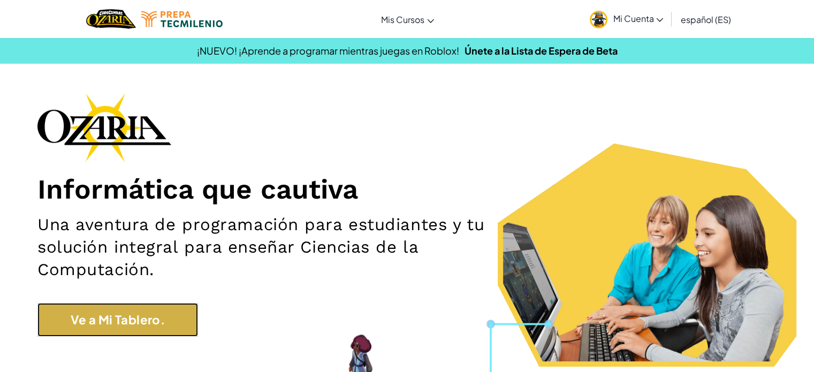
click at [133, 328] on link "Ve a Mi Tablero." at bounding box center [117, 320] width 161 height 34
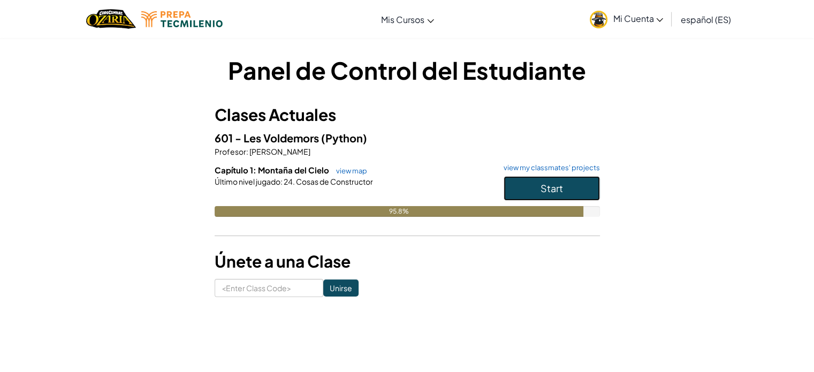
click at [561, 177] on button "Start" at bounding box center [552, 188] width 96 height 25
